Goal: Information Seeking & Learning: Learn about a topic

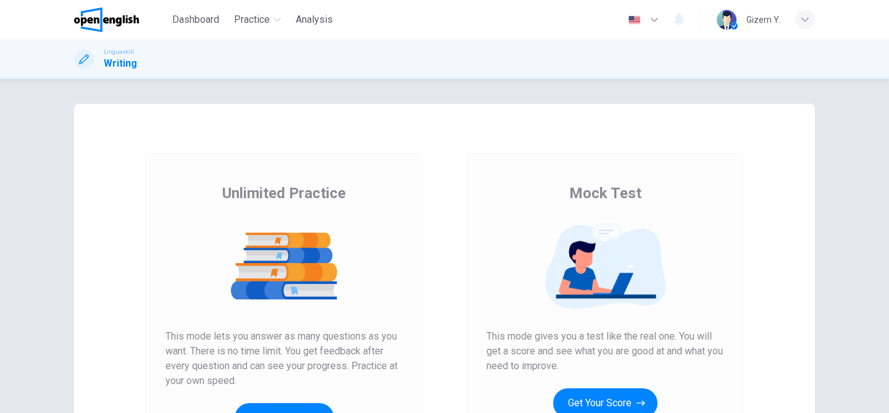
scroll to position [37, 0]
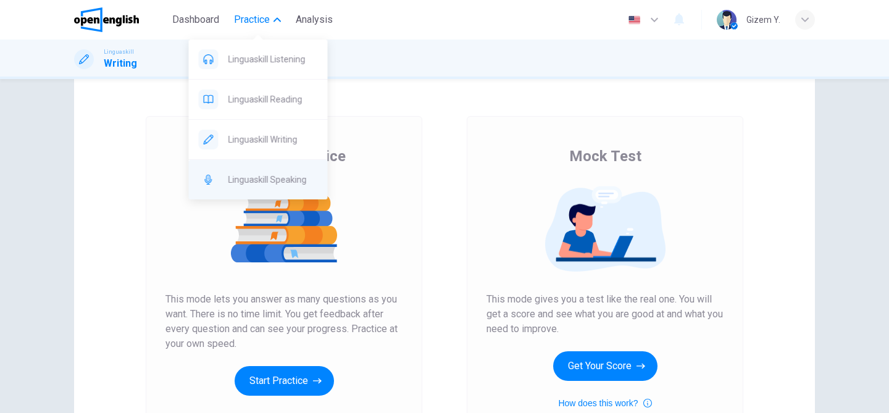
click at [253, 183] on span "Linguaskill Speaking" at bounding box center [273, 179] width 90 height 15
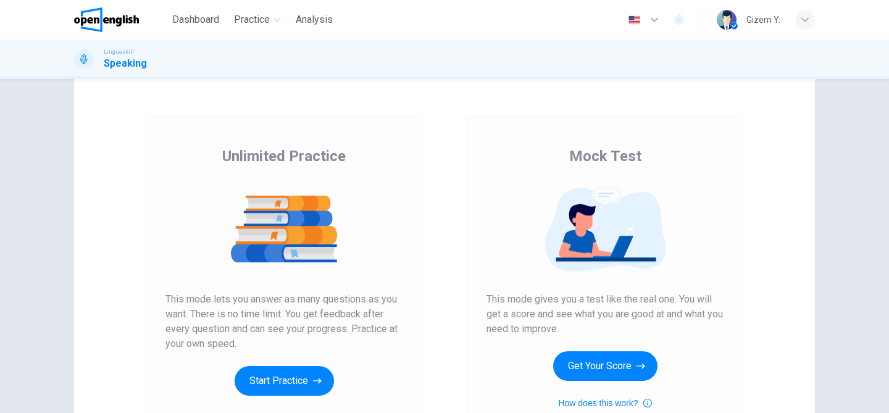
click at [491, 96] on div "Unlimited Practice Mock Test Unlimited Practice This mode lets you answer as ma…" at bounding box center [444, 281] width 741 height 429
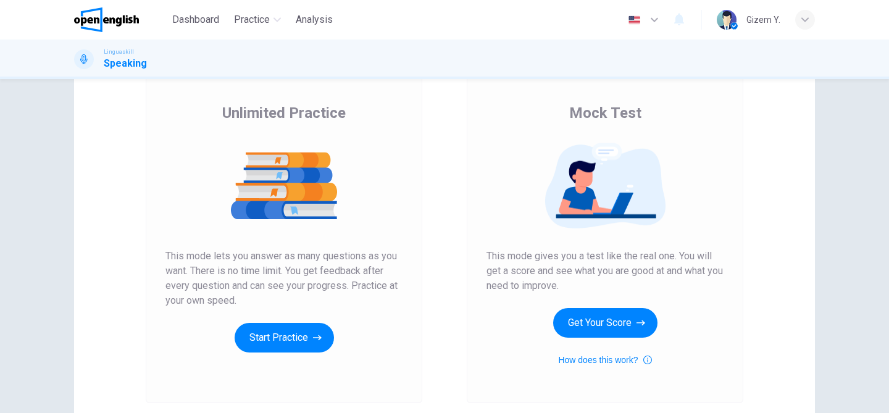
scroll to position [79, 0]
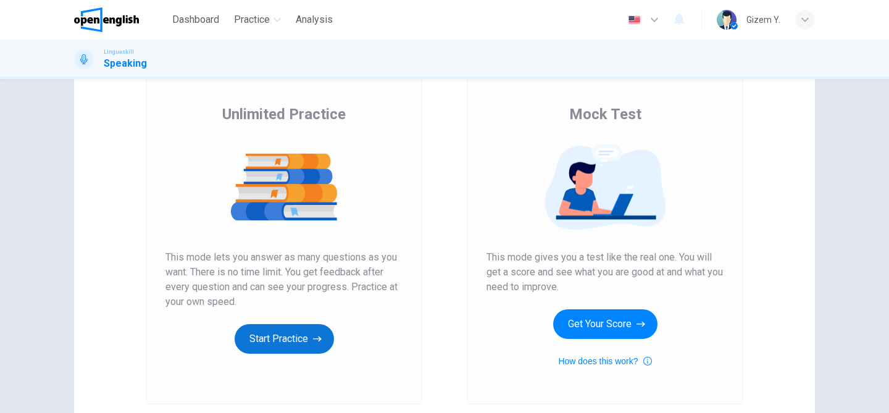
click at [260, 336] on button "Start Practice" at bounding box center [284, 339] width 99 height 30
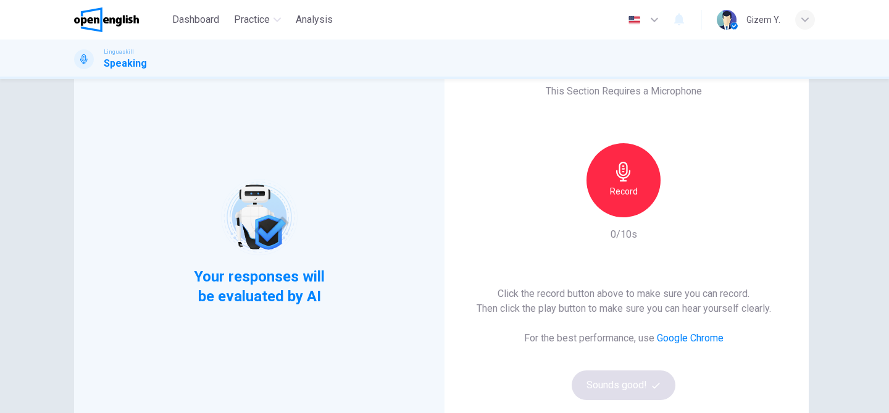
scroll to position [48, 0]
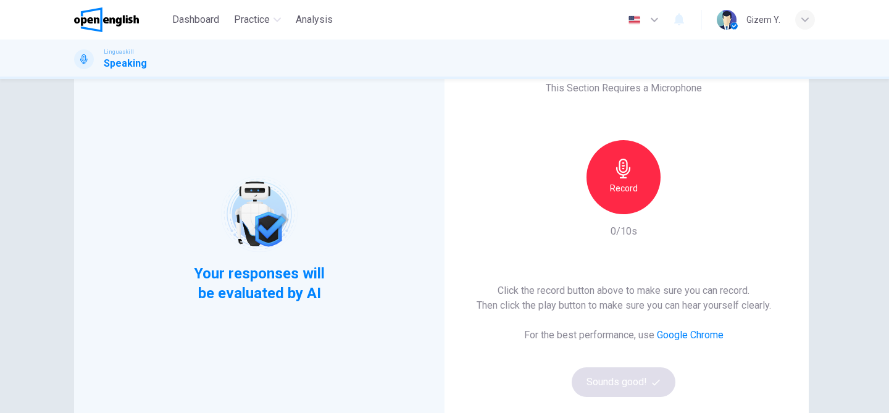
click at [625, 193] on h6 "Record" at bounding box center [624, 188] width 28 height 15
click at [616, 384] on button "Sounds good!" at bounding box center [624, 382] width 104 height 30
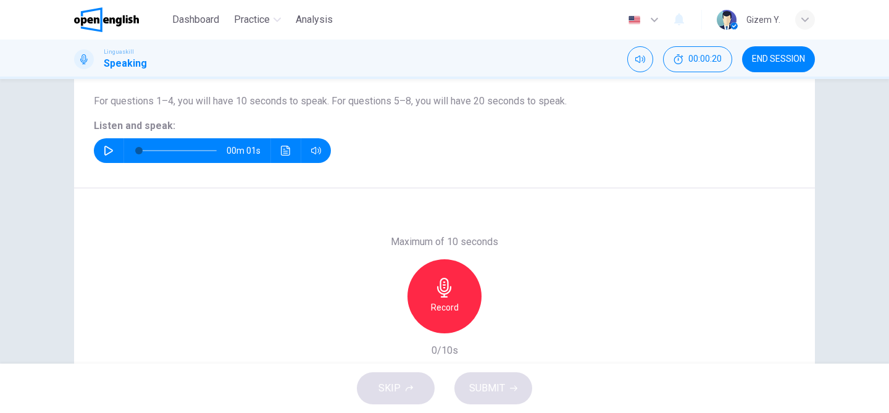
scroll to position [125, 0]
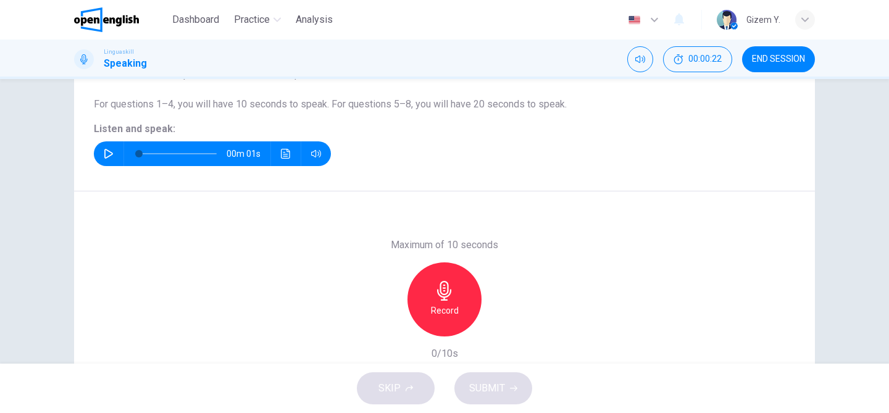
click at [107, 154] on icon "button" at bounding box center [109, 154] width 10 height 10
click at [452, 293] on icon "button" at bounding box center [445, 291] width 20 height 20
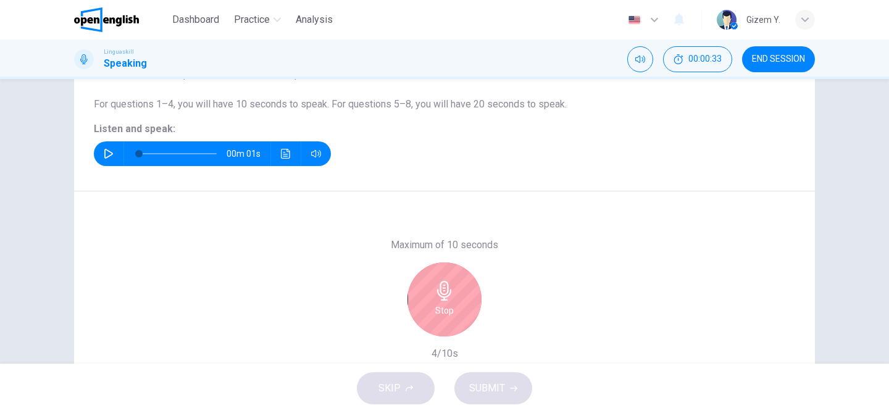
click at [453, 287] on icon "button" at bounding box center [445, 291] width 20 height 20
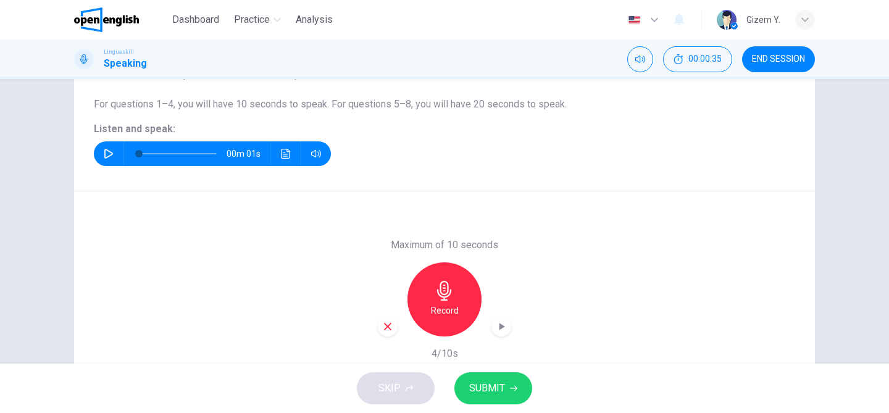
click at [503, 329] on icon "button" at bounding box center [501, 326] width 12 height 12
click at [482, 390] on span "SUBMIT" at bounding box center [487, 388] width 36 height 17
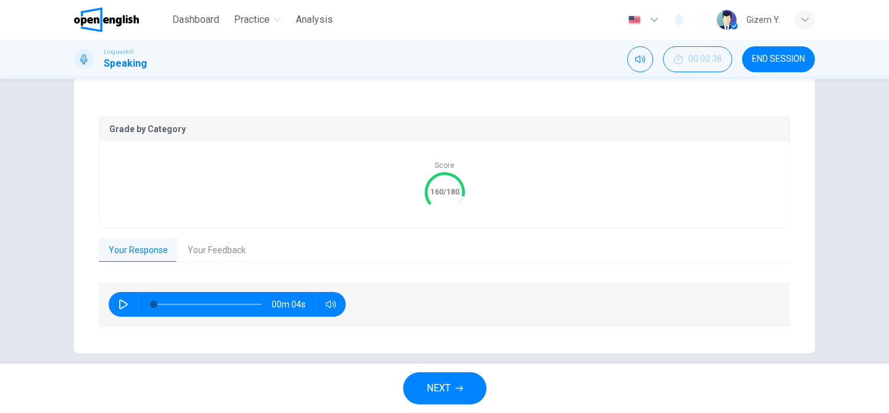
scroll to position [238, 0]
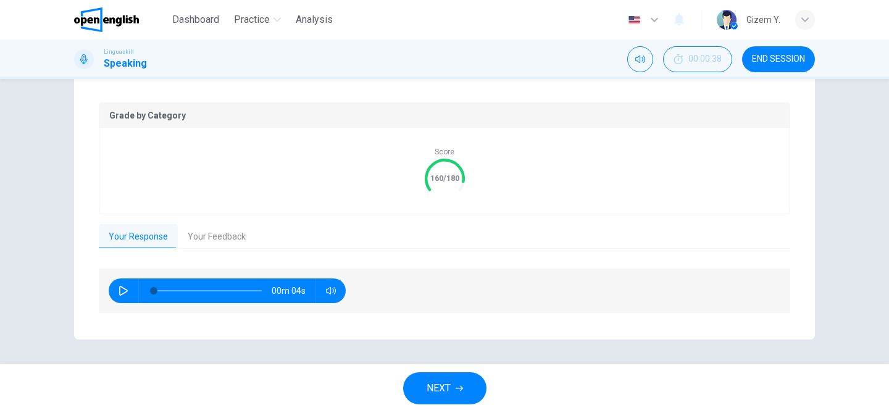
click at [213, 238] on button "Your Feedback" at bounding box center [217, 237] width 78 height 26
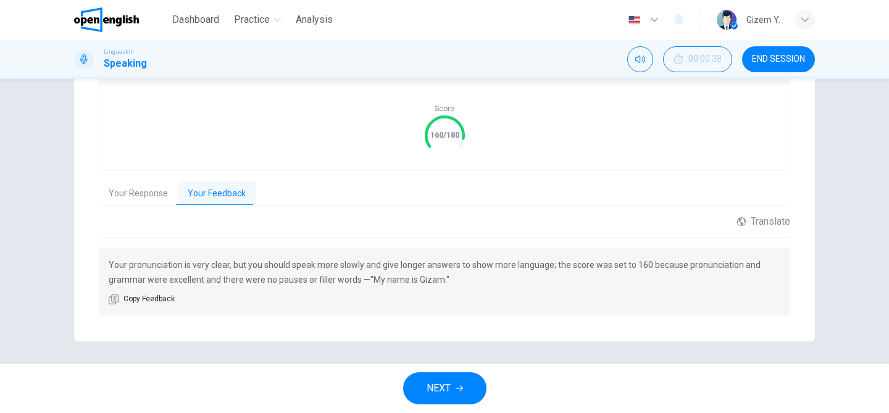
scroll to position [283, 0]
click at [453, 388] on button "NEXT" at bounding box center [444, 388] width 83 height 32
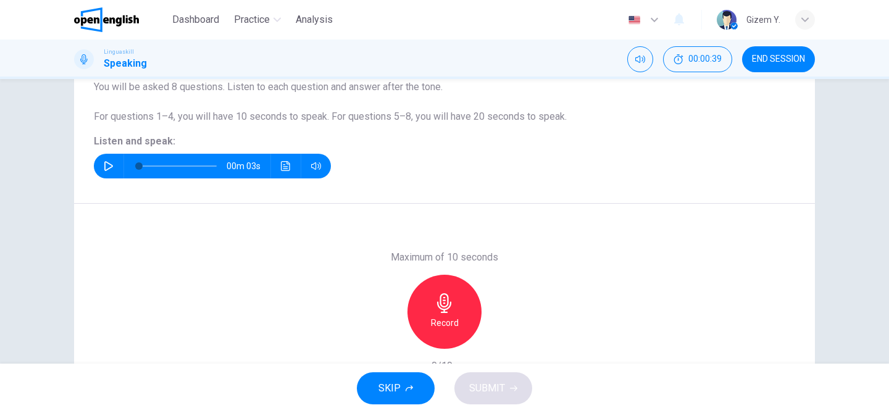
scroll to position [112, 0]
click at [104, 165] on icon "button" at bounding box center [109, 167] width 10 height 10
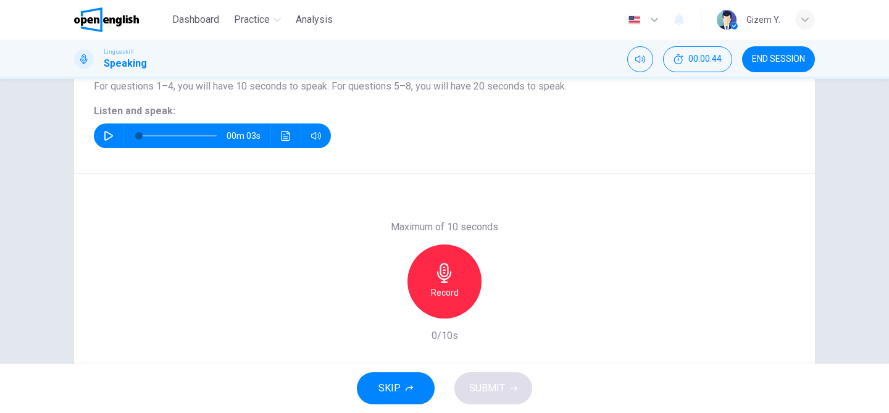
scroll to position [144, 0]
click at [443, 280] on icon "button" at bounding box center [445, 272] width 20 height 20
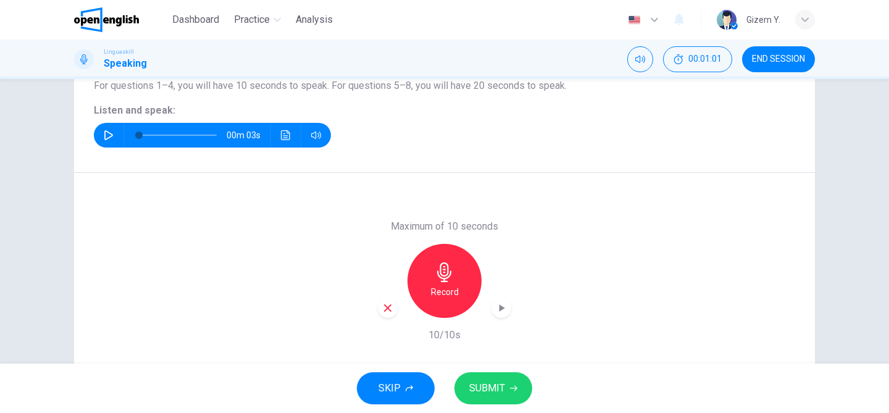
click at [453, 280] on icon "button" at bounding box center [445, 272] width 20 height 20
click at [487, 387] on span "SUBMIT" at bounding box center [487, 388] width 36 height 17
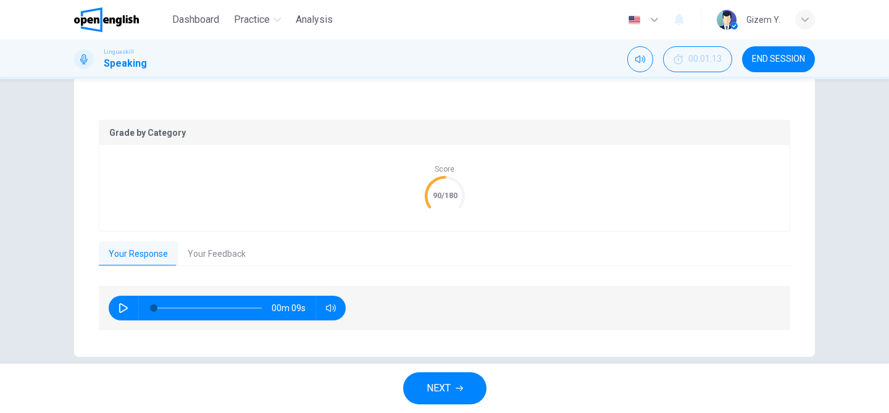
scroll to position [238, 0]
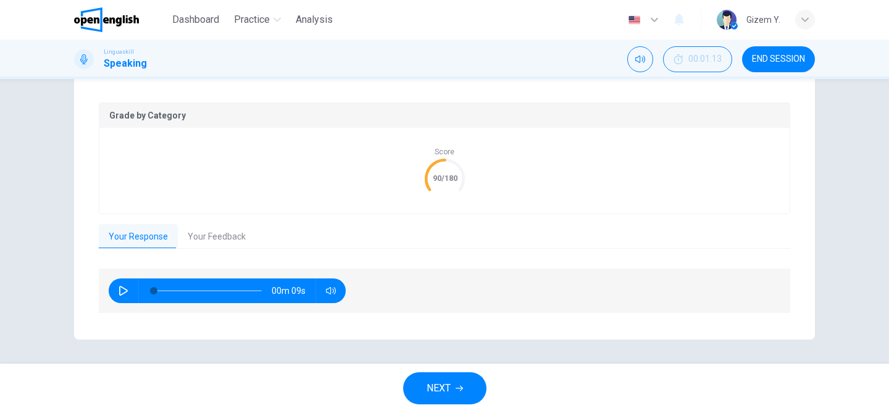
click at [222, 228] on button "Your Feedback" at bounding box center [217, 237] width 78 height 26
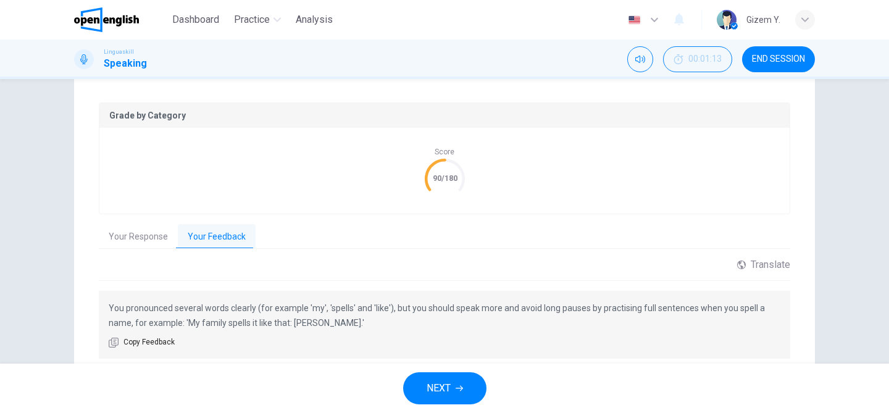
click at [439, 391] on span "NEXT" at bounding box center [439, 388] width 24 height 17
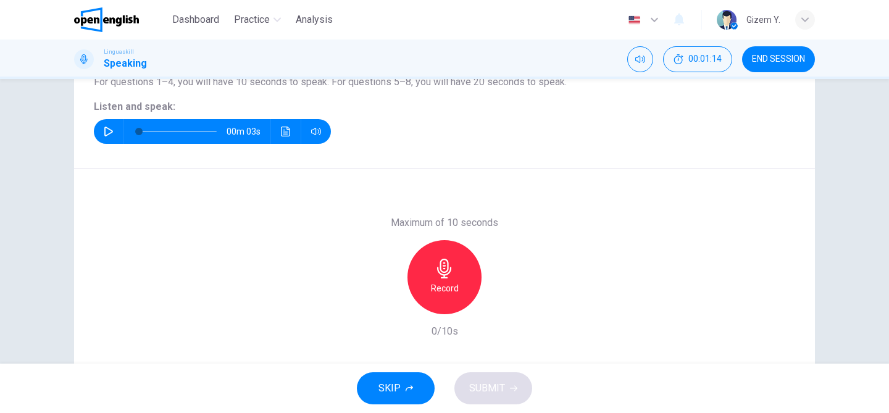
scroll to position [153, 0]
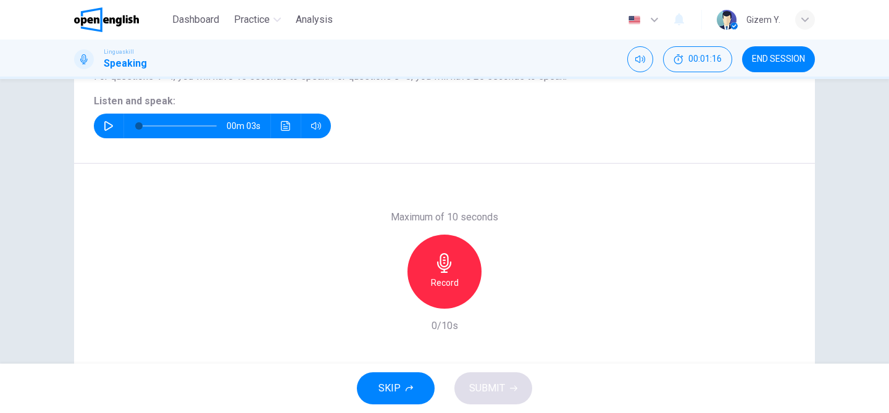
click at [110, 129] on icon "button" at bounding box center [109, 126] width 10 height 10
click at [441, 272] on icon "button" at bounding box center [444, 263] width 14 height 20
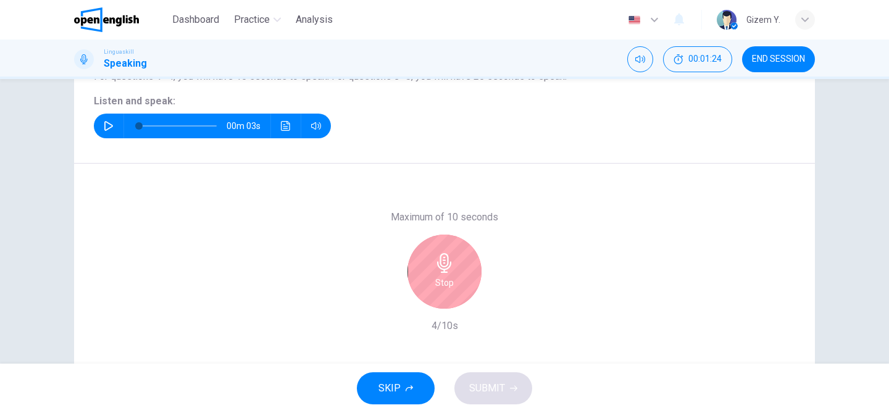
click at [451, 261] on icon "button" at bounding box center [445, 263] width 20 height 20
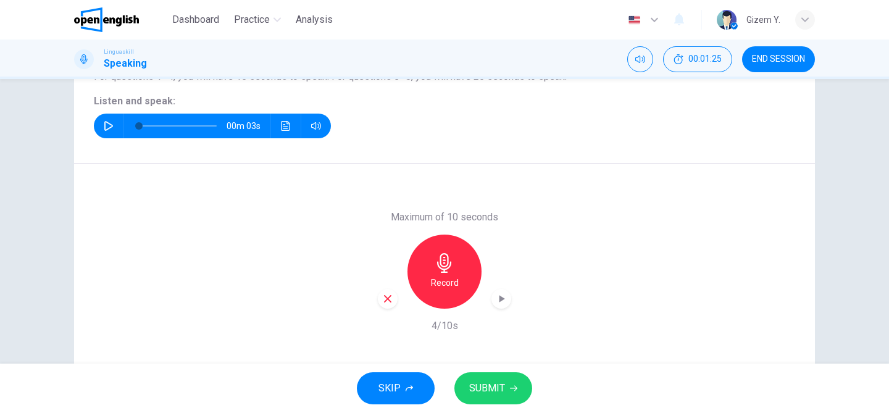
click at [491, 384] on span "SUBMIT" at bounding box center [487, 388] width 36 height 17
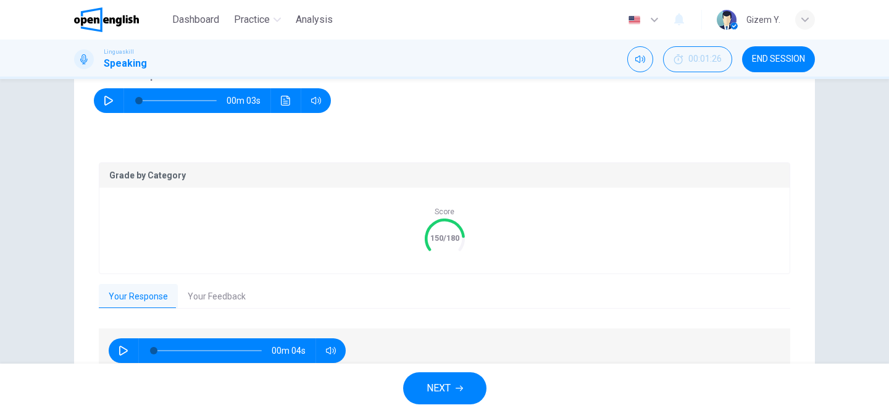
scroll to position [238, 0]
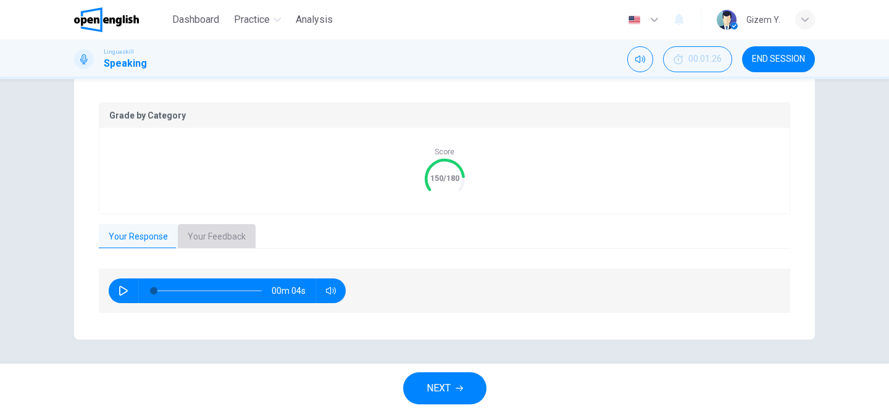
click at [224, 241] on button "Your Feedback" at bounding box center [217, 237] width 78 height 26
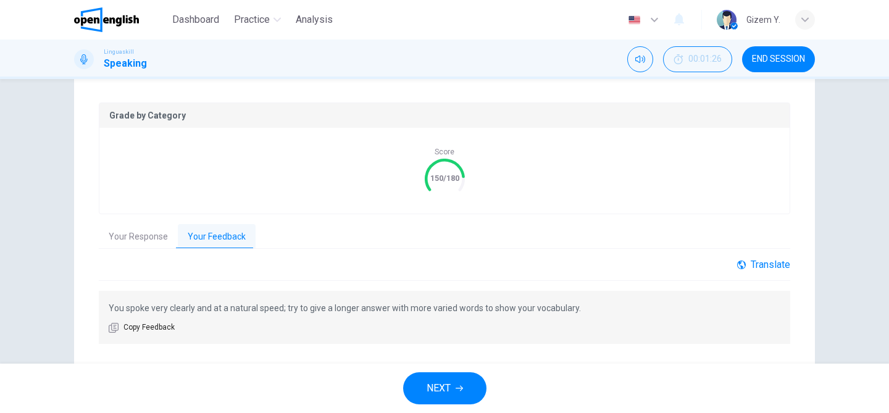
click at [769, 262] on div "Translate" at bounding box center [763, 265] width 53 height 12
click at [778, 301] on body "This site uses cookies, as explained in our Privacy Policy . If you agree to th…" at bounding box center [444, 206] width 889 height 413
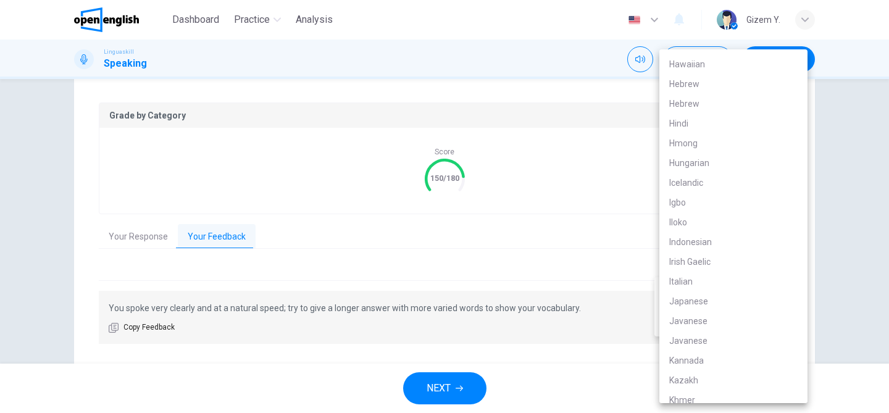
scroll to position [1041, 0]
click at [821, 267] on div at bounding box center [444, 206] width 889 height 413
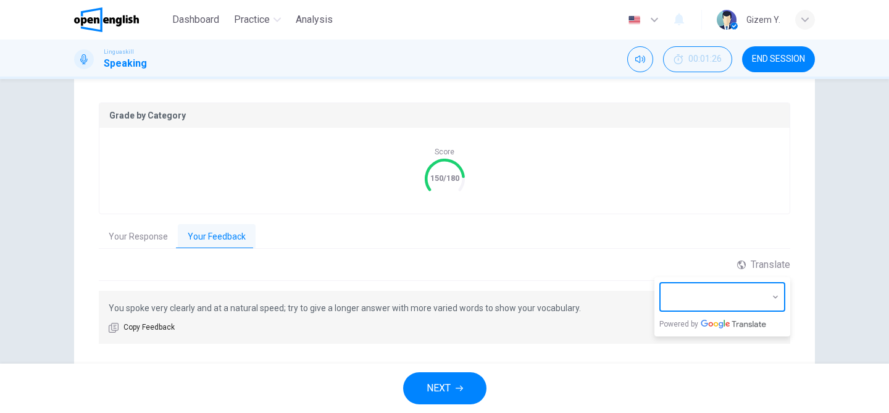
click at [642, 328] on div "You spoke very clearly and at a natural speed; try to give a longer answer with…" at bounding box center [445, 317] width 692 height 53
click at [442, 397] on button "NEXT" at bounding box center [444, 388] width 83 height 32
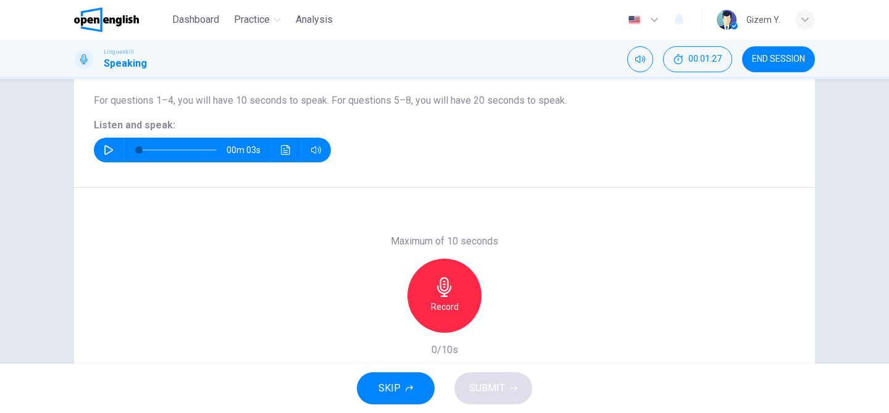
scroll to position [125, 0]
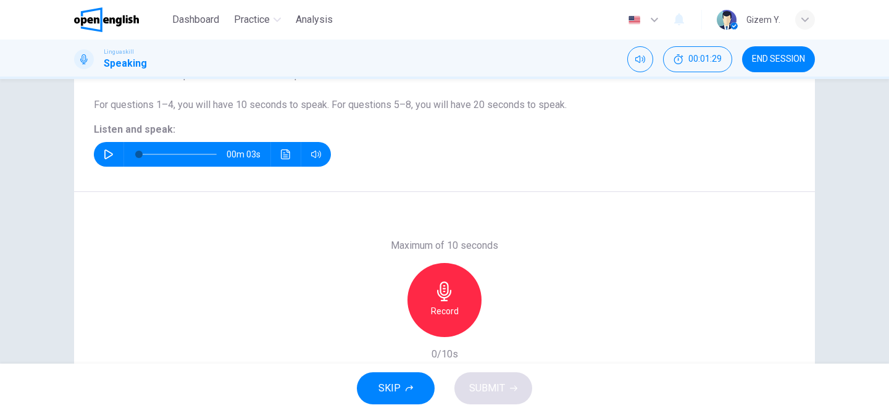
click at [104, 154] on icon "button" at bounding box center [109, 154] width 10 height 10
click at [447, 287] on icon "button" at bounding box center [444, 292] width 14 height 20
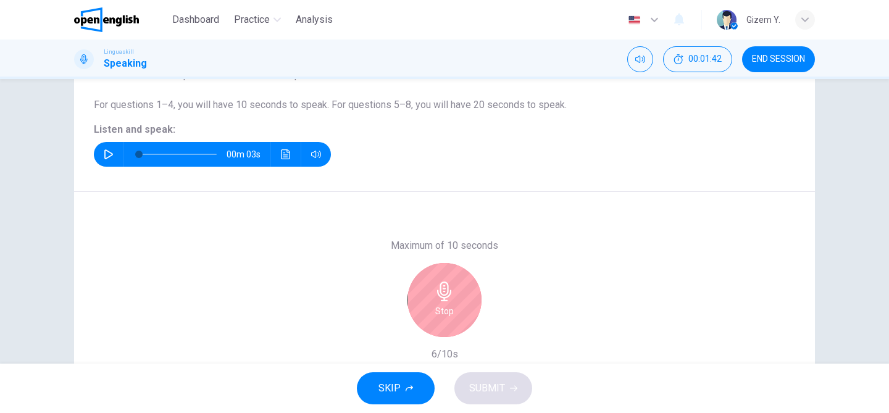
click at [454, 306] on div "Stop" at bounding box center [444, 300] width 74 height 74
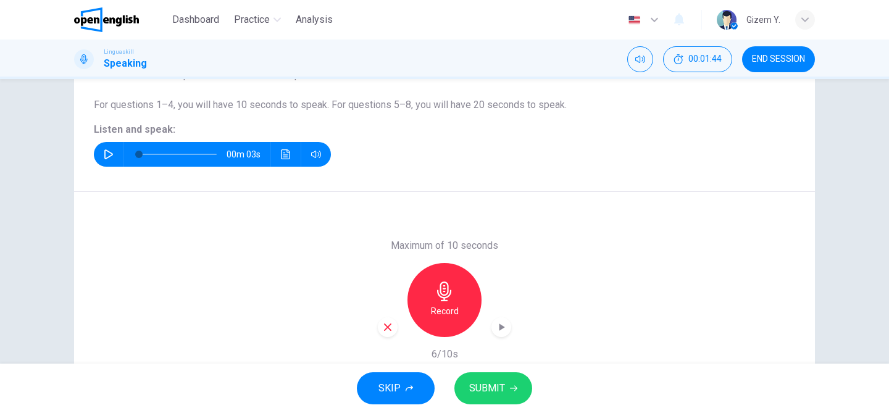
click at [496, 383] on span "SUBMIT" at bounding box center [487, 388] width 36 height 17
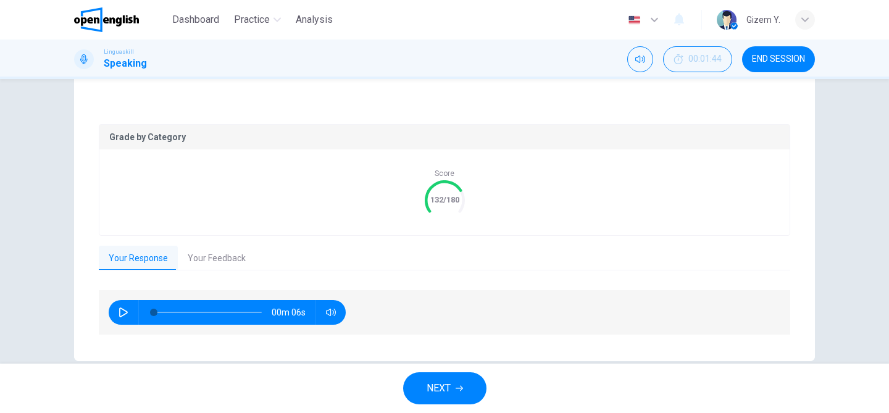
scroll to position [238, 0]
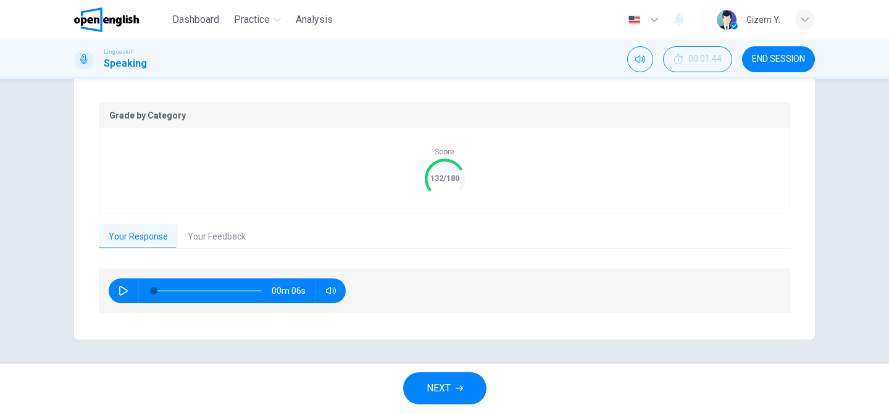
click at [225, 241] on button "Your Feedback" at bounding box center [217, 237] width 78 height 26
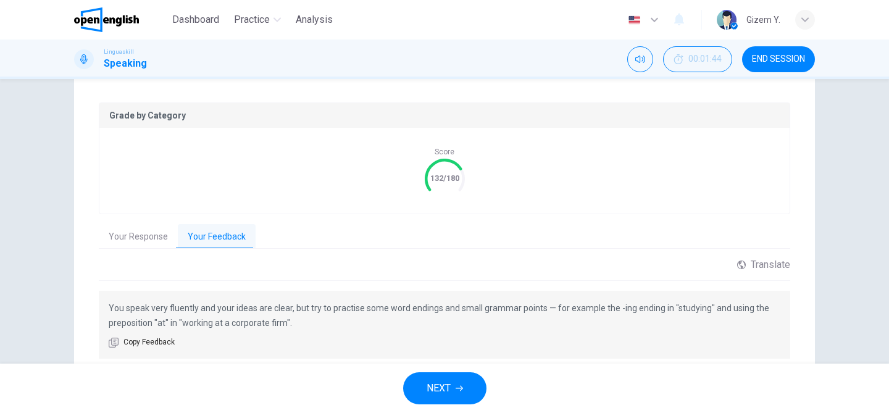
click at [440, 385] on span "NEXT" at bounding box center [439, 388] width 24 height 17
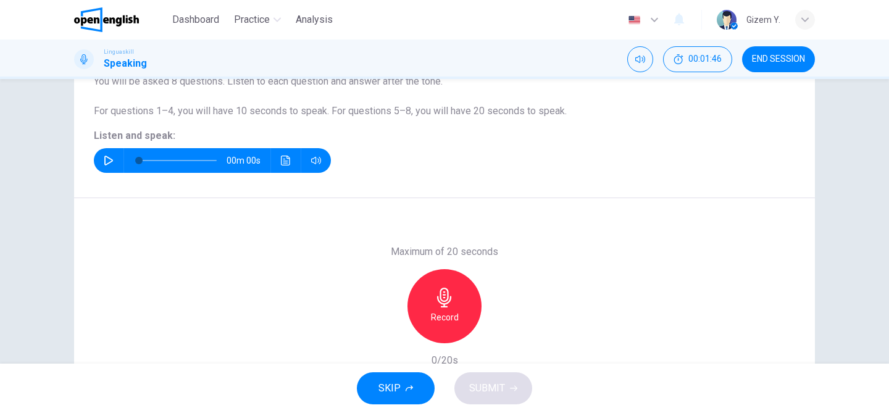
scroll to position [112, 0]
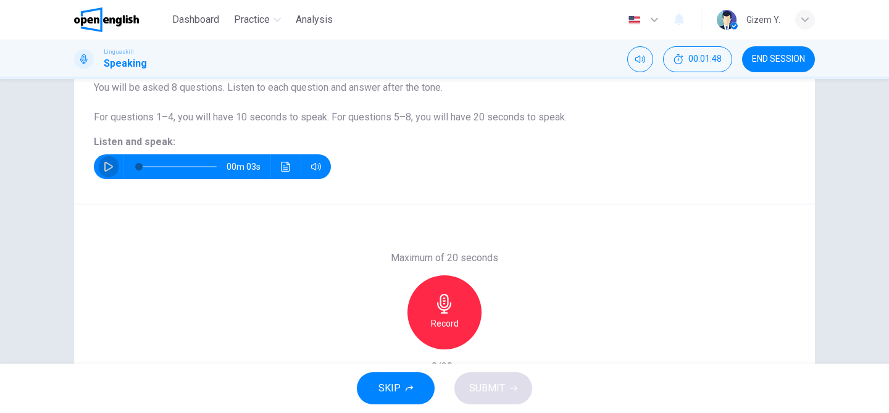
click at [105, 164] on icon "button" at bounding box center [109, 167] width 10 height 10
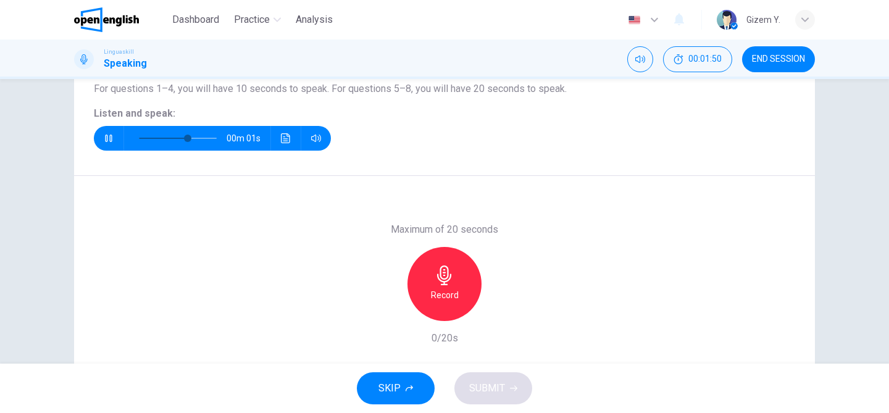
scroll to position [143, 0]
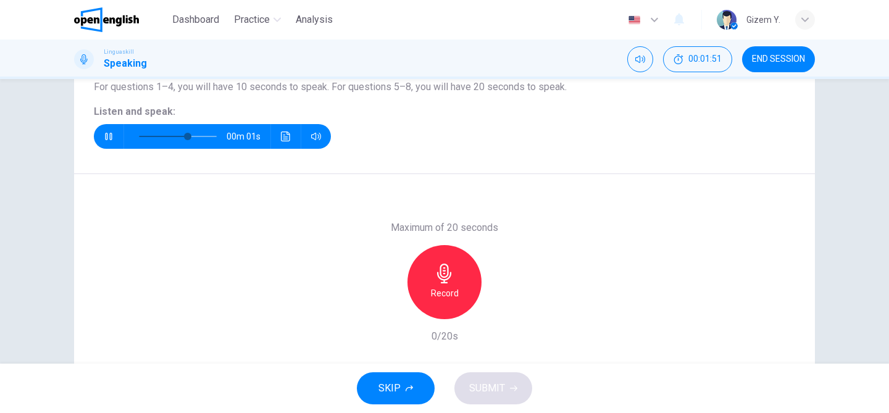
click at [450, 283] on div "Record" at bounding box center [444, 282] width 74 height 74
click at [489, 388] on span "SUBMIT" at bounding box center [487, 388] width 36 height 17
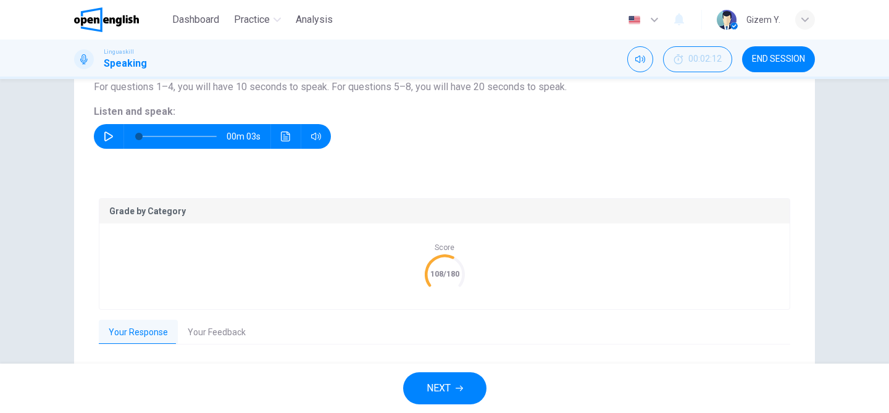
click at [235, 335] on button "Your Feedback" at bounding box center [217, 333] width 78 height 26
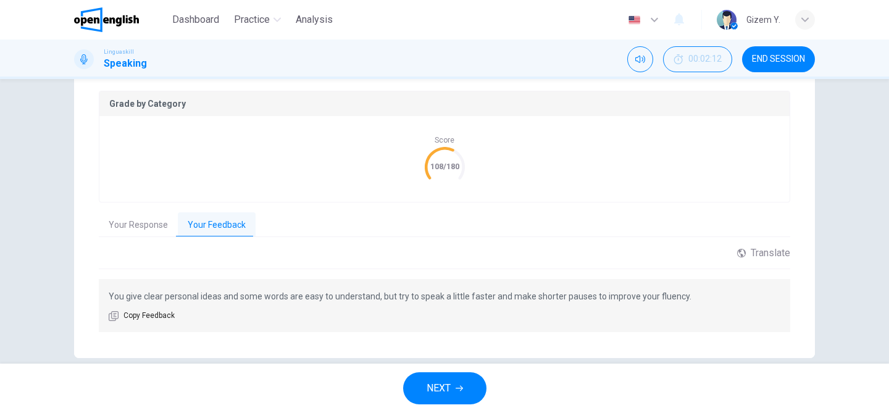
scroll to position [269, 0]
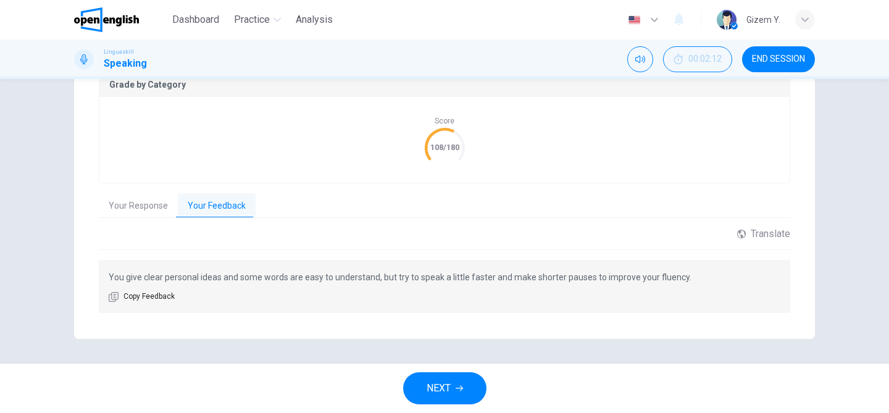
click at [435, 395] on span "NEXT" at bounding box center [439, 388] width 24 height 17
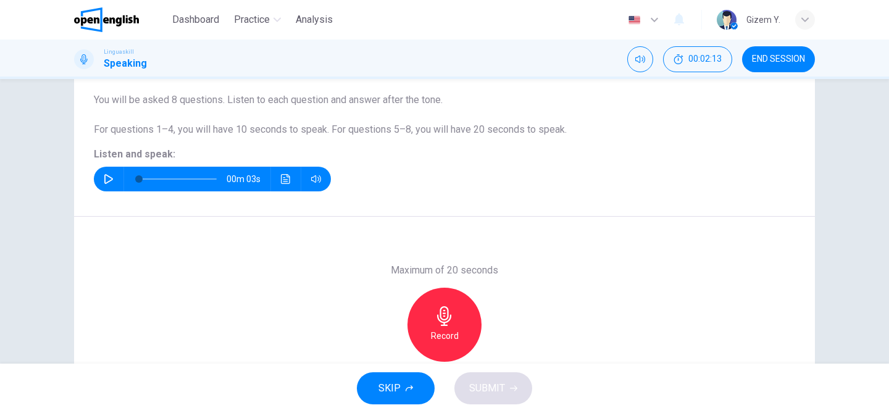
scroll to position [102, 0]
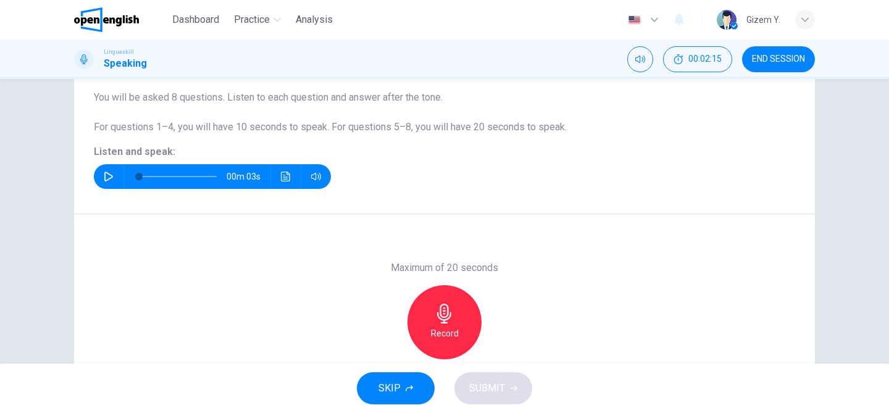
click at [106, 174] on icon "button" at bounding box center [109, 177] width 10 height 10
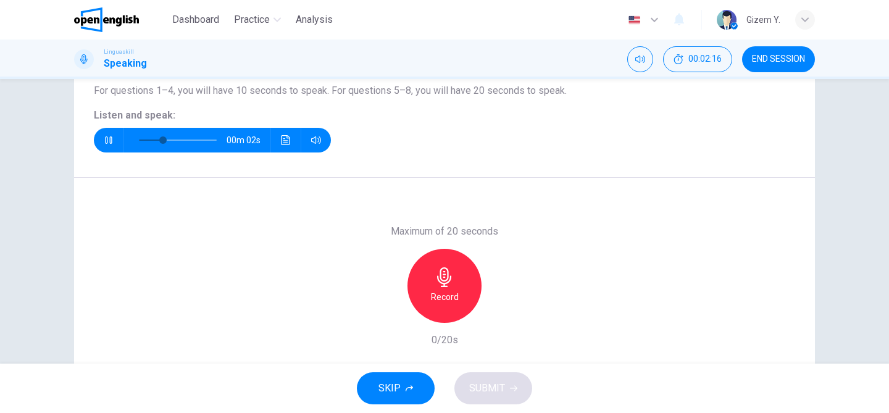
scroll to position [144, 0]
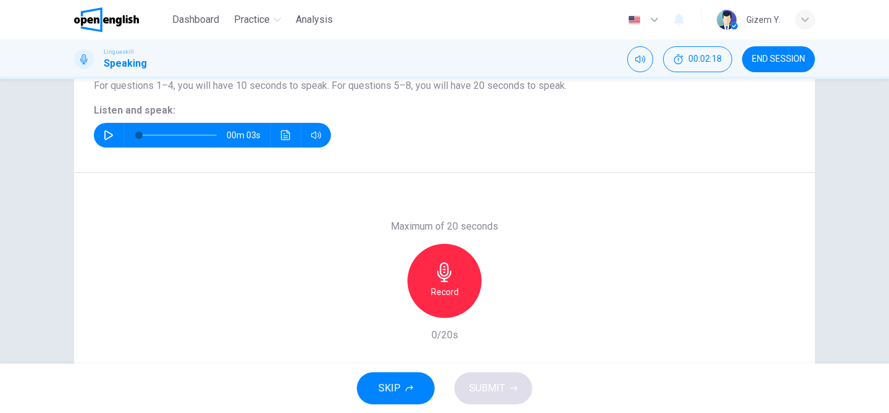
click at [446, 280] on icon "button" at bounding box center [445, 272] width 20 height 20
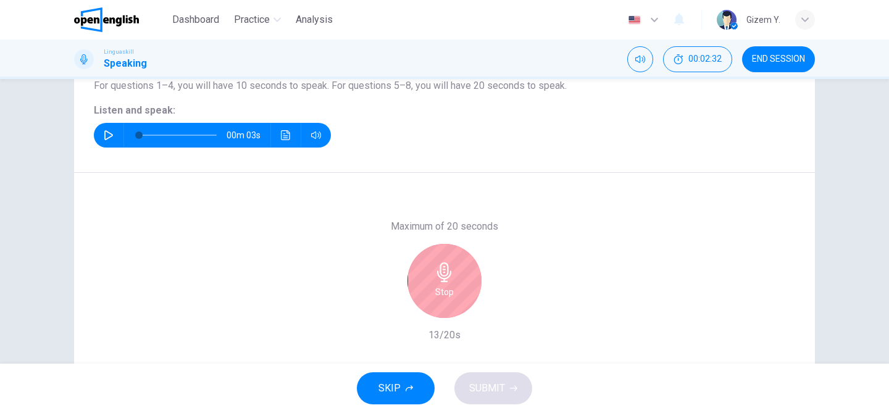
click at [437, 274] on icon "button" at bounding box center [445, 272] width 20 height 20
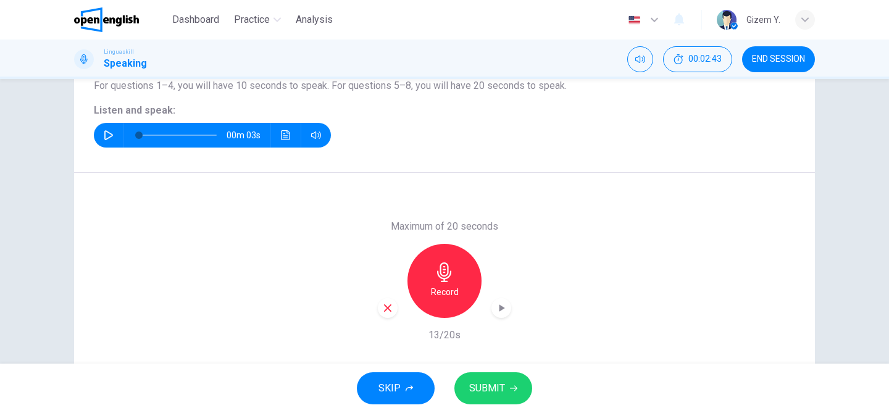
click at [441, 282] on icon "button" at bounding box center [444, 272] width 14 height 20
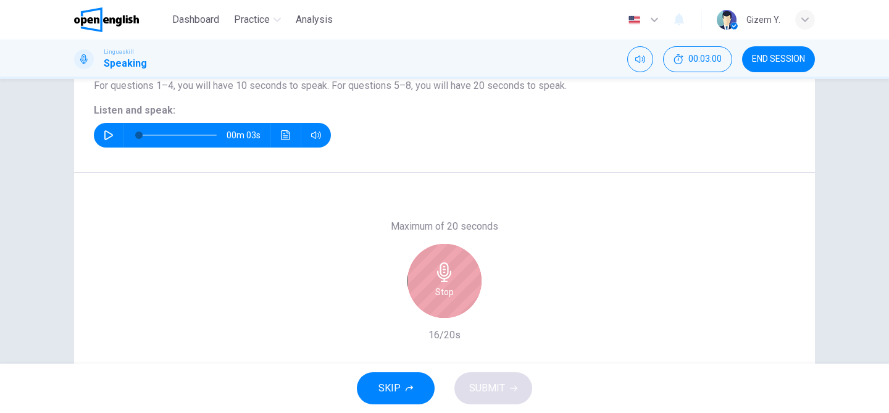
click at [462, 287] on div "Stop" at bounding box center [444, 281] width 74 height 74
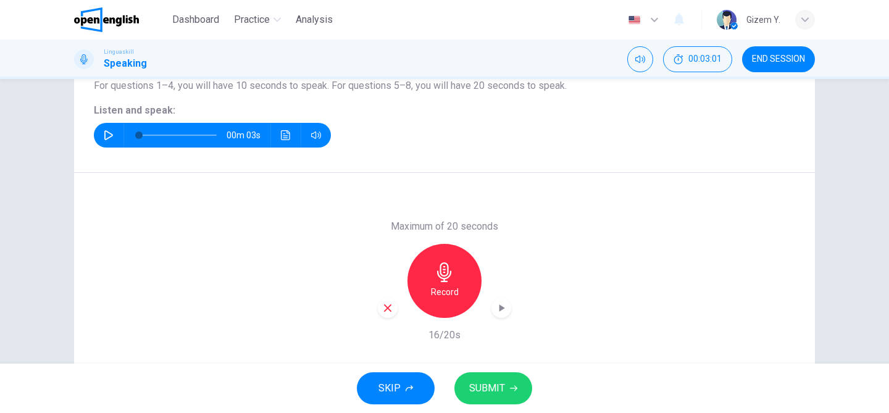
click at [513, 388] on icon "button" at bounding box center [513, 389] width 7 height 6
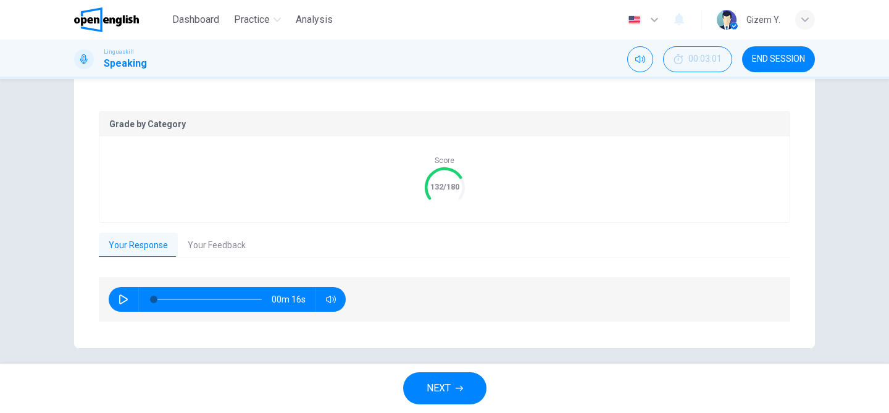
scroll to position [238, 0]
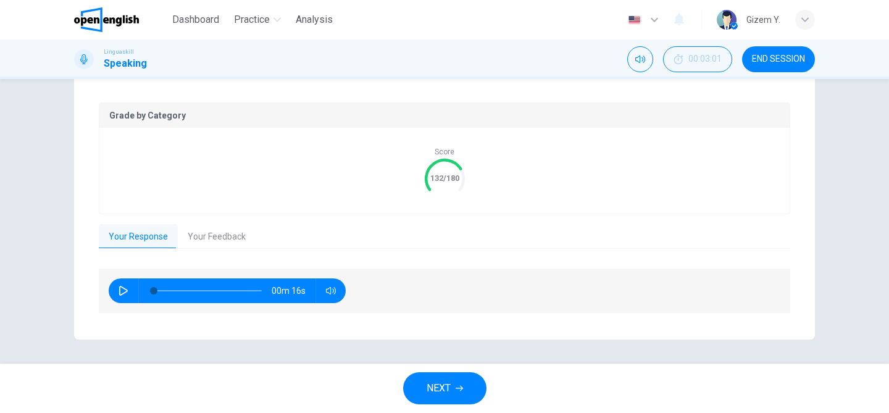
click at [220, 240] on button "Your Feedback" at bounding box center [217, 237] width 78 height 26
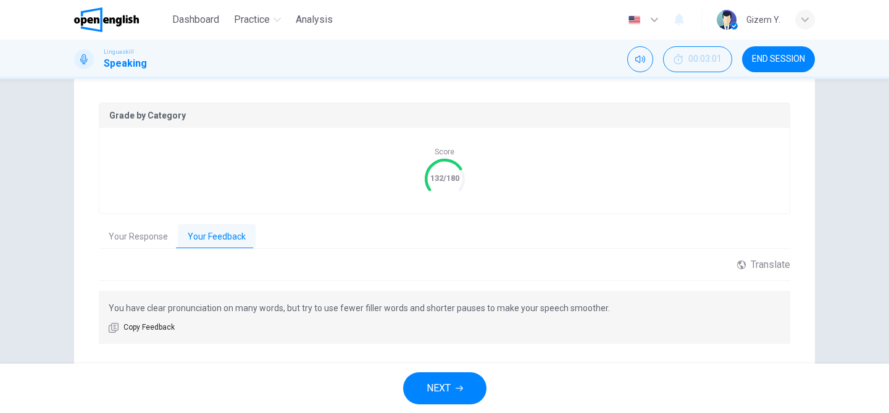
click at [440, 385] on span "NEXT" at bounding box center [439, 388] width 24 height 17
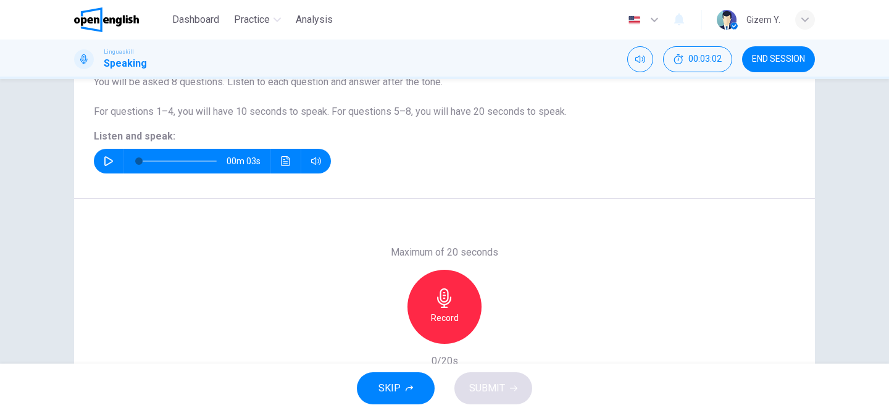
scroll to position [109, 0]
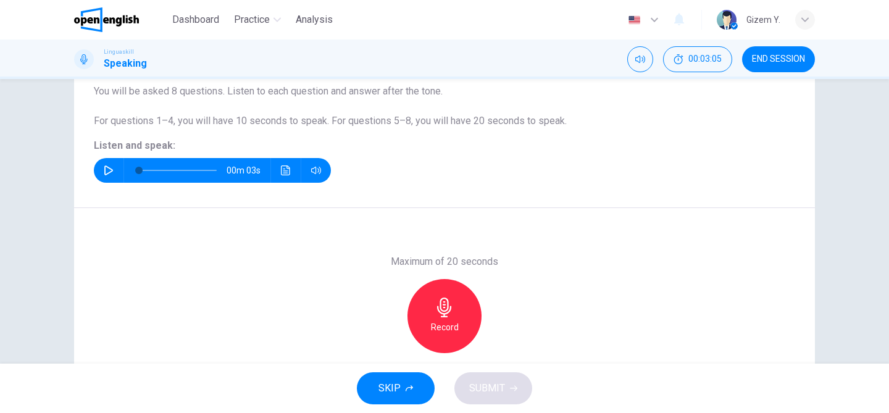
click at [108, 172] on icon "button" at bounding box center [109, 170] width 10 height 10
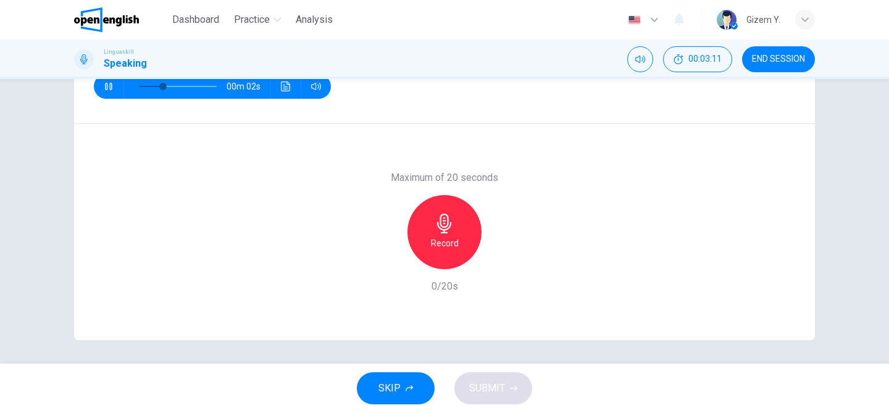
scroll to position [194, 0]
type input "*"
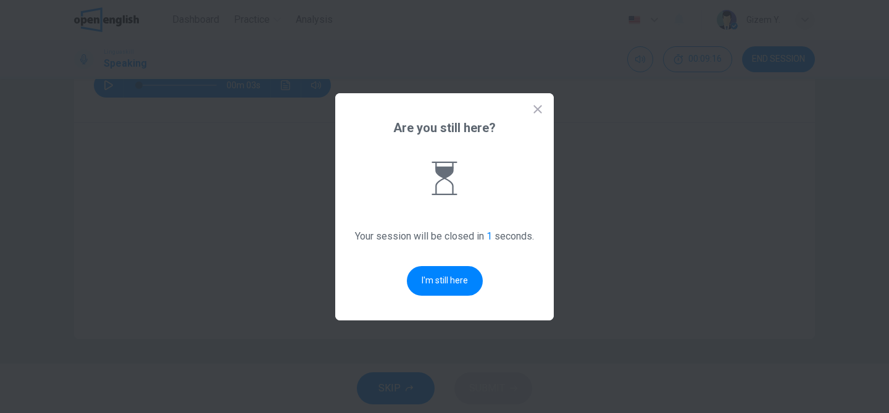
scroll to position [0, 0]
